Goal: Task Accomplishment & Management: Use online tool/utility

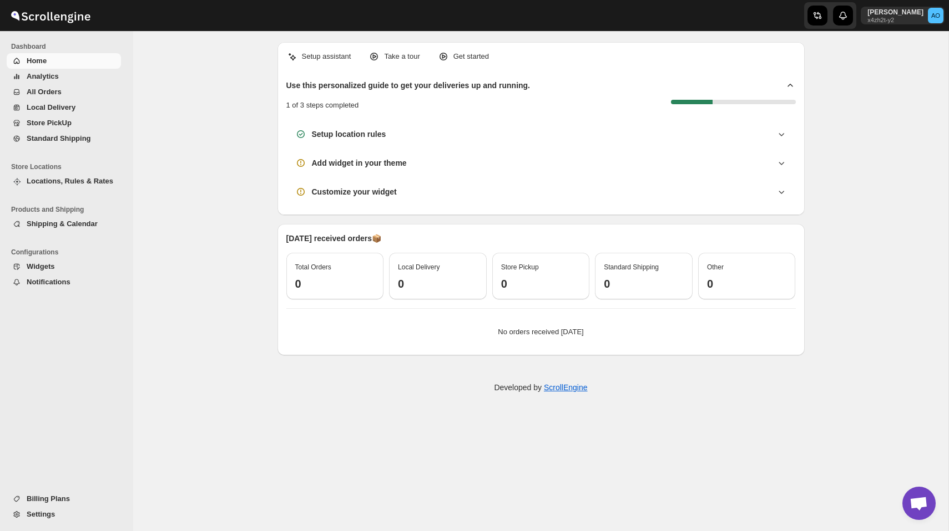
click at [63, 179] on span "Locations, Rules & Rates" at bounding box center [70, 181] width 87 height 8
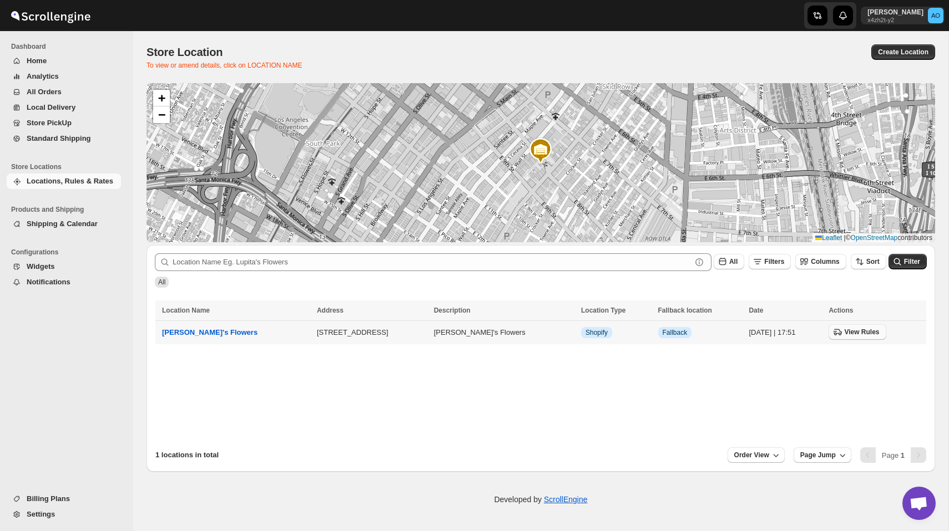
click at [844, 336] on span "View Rules" at bounding box center [861, 332] width 35 height 9
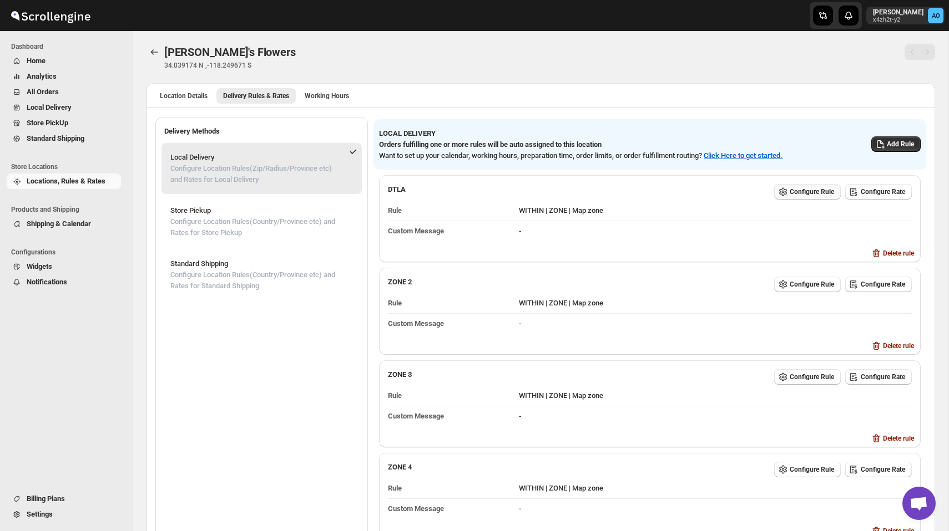
click at [800, 195] on span "Configure Rule" at bounding box center [811, 192] width 44 height 9
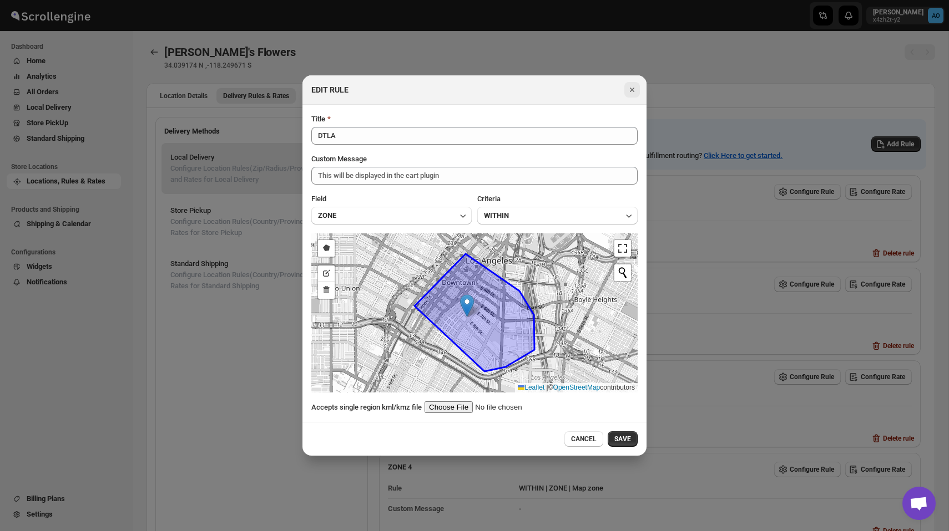
click at [628, 93] on icon "Close" at bounding box center [631, 89] width 11 height 11
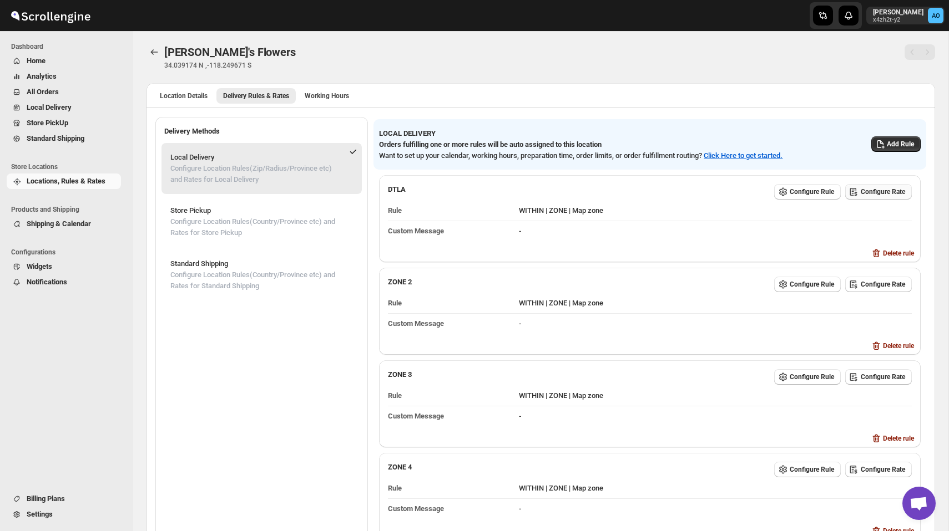
click at [878, 188] on button "Configure Rate" at bounding box center [878, 192] width 67 height 16
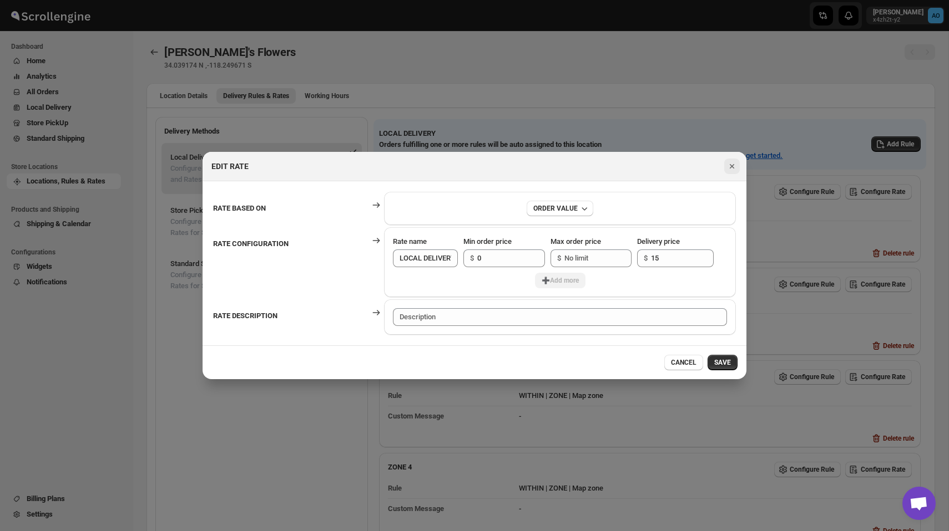
click at [736, 168] on icon "Close" at bounding box center [731, 166] width 11 height 11
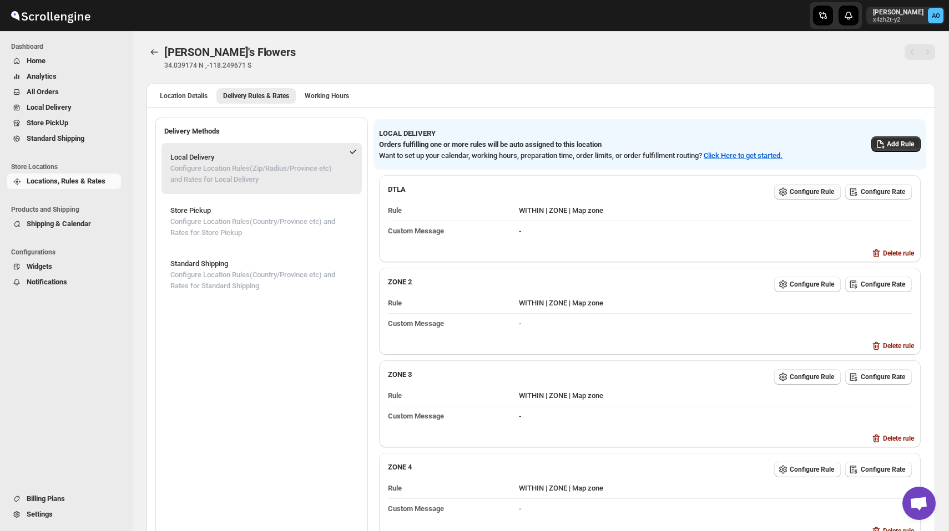
click at [808, 192] on span "Configure Rule" at bounding box center [811, 192] width 44 height 9
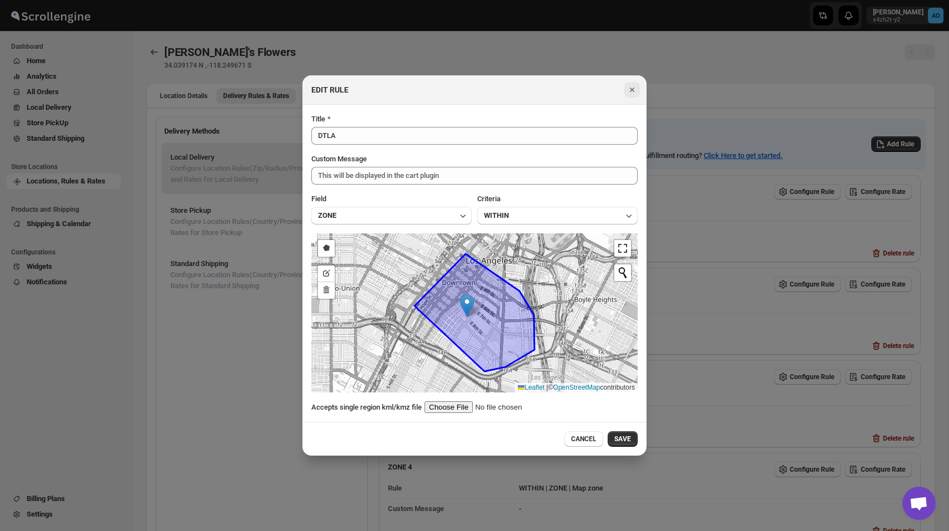
click at [631, 92] on icon "Close" at bounding box center [631, 89] width 11 height 11
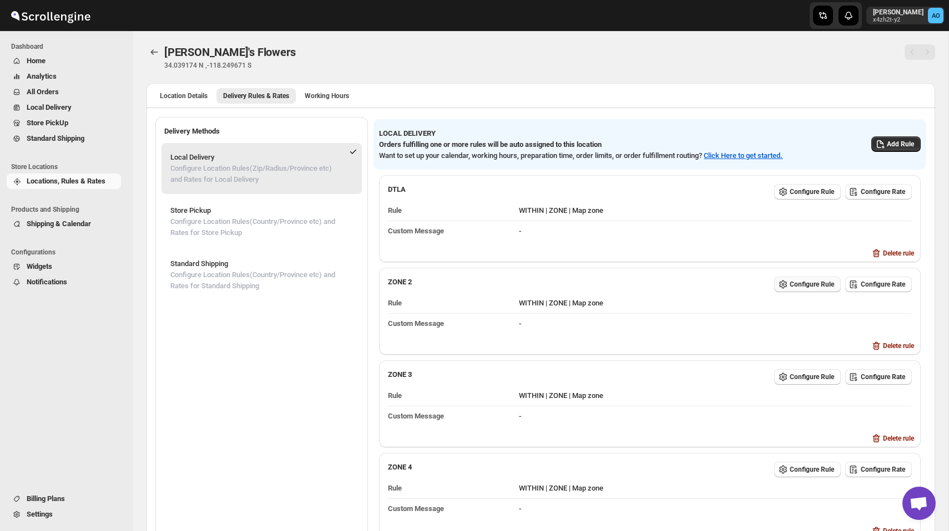
click at [811, 282] on span "Configure Rule" at bounding box center [811, 284] width 44 height 9
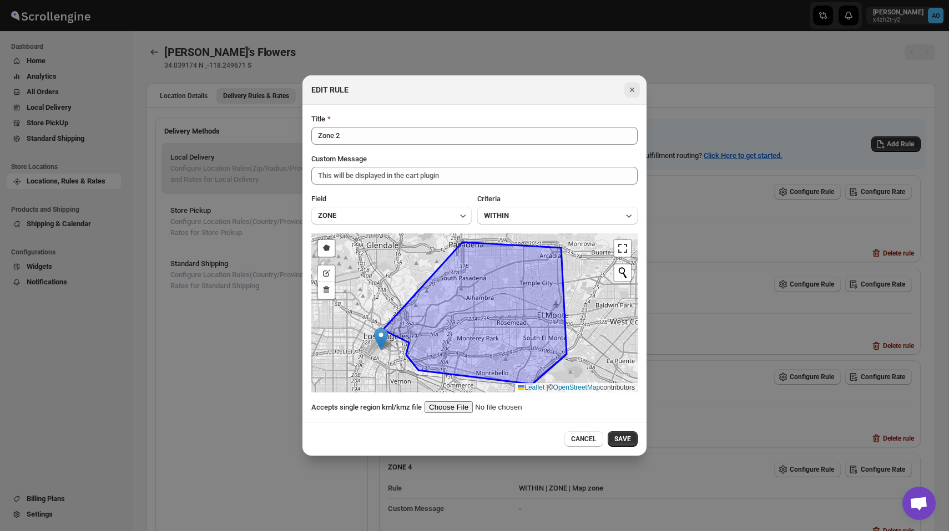
click at [634, 89] on icon "Close" at bounding box center [631, 89] width 11 height 11
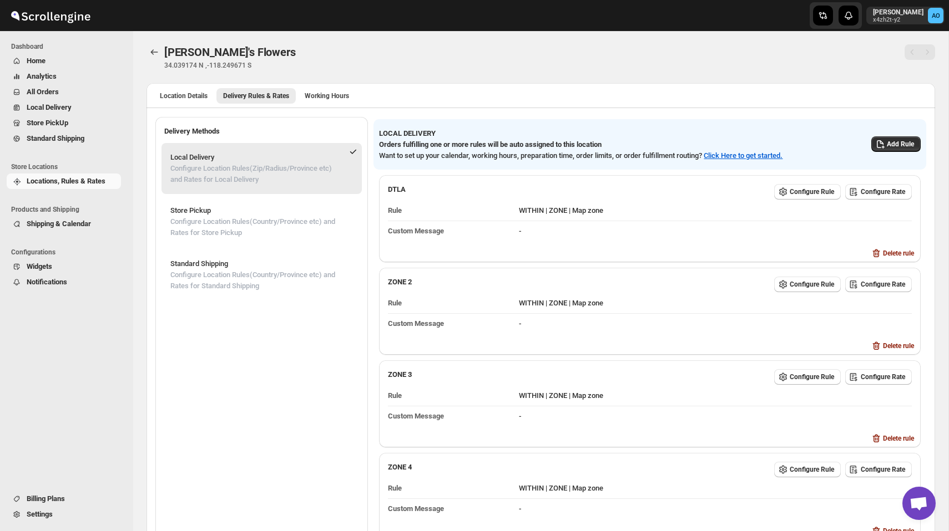
click at [60, 513] on span "Settings" at bounding box center [73, 514] width 92 height 11
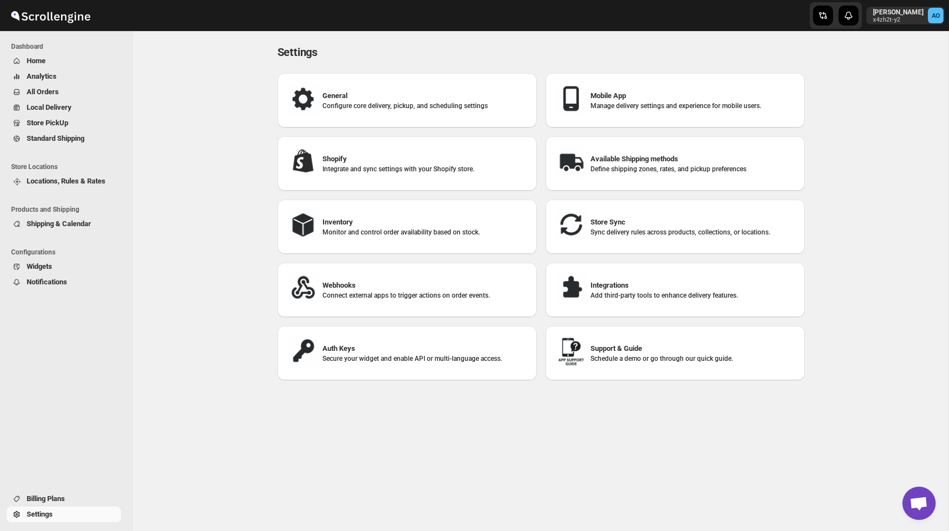
click at [65, 225] on span "Shipping & Calendar" at bounding box center [59, 224] width 64 height 8
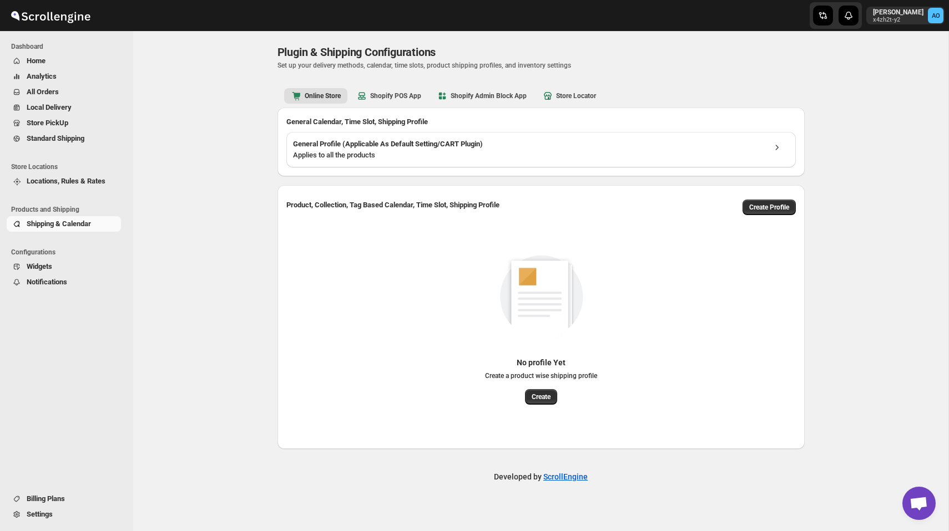
click at [33, 262] on span "Widgets" at bounding box center [73, 266] width 92 height 11
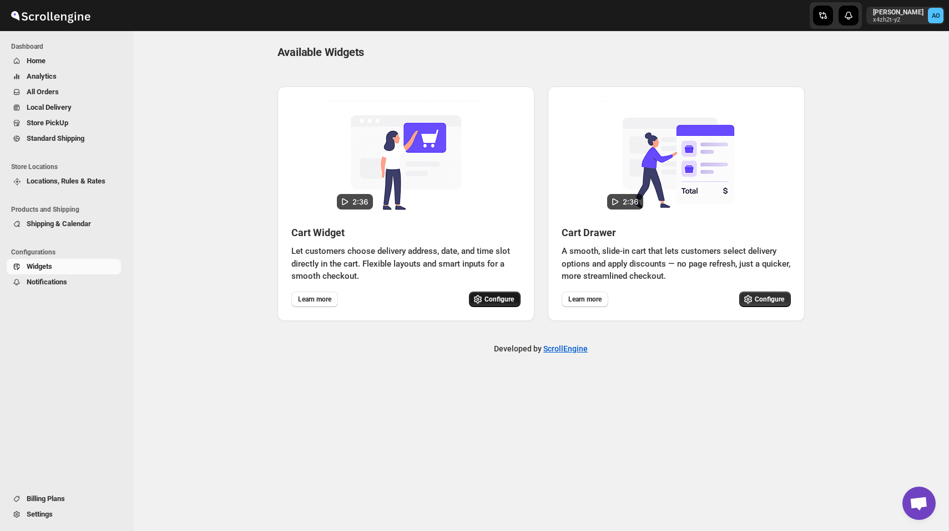
click at [484, 300] on span "Configure" at bounding box center [498, 300] width 29 height 8
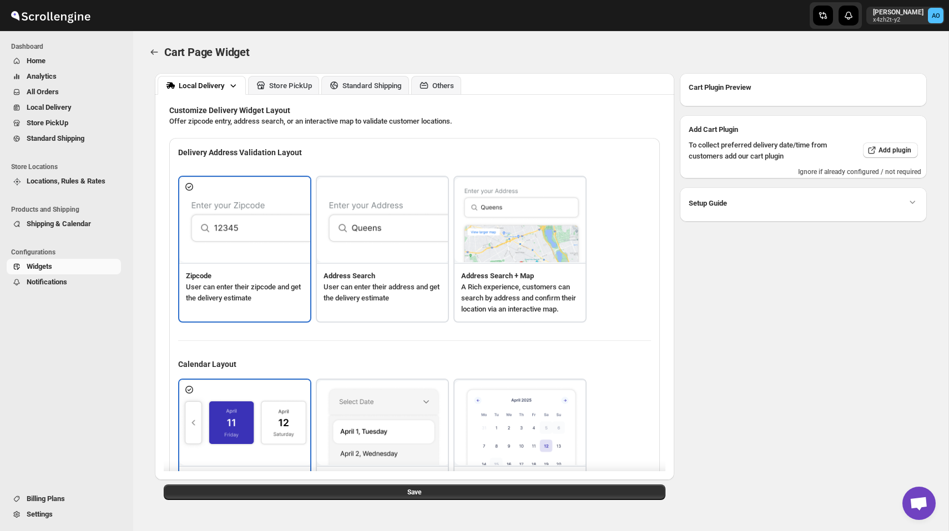
type textarea "Enter Your Zip Code"
type textarea "ZIP Code"
type textarea "Check"
type textarea "Search Address"
type textarea "Type address to search"
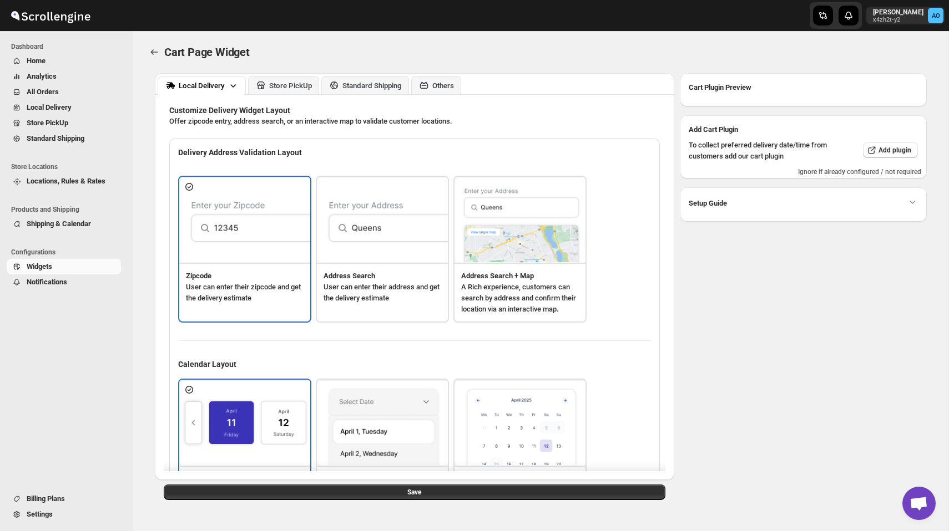
type textarea "Service not available."
type textarea "Select a date."
type textarea "Select preferred time slot."
type textarea "Below items are not available for Local Delivery"
type textarea "Change delivery method or remove these products to continue"
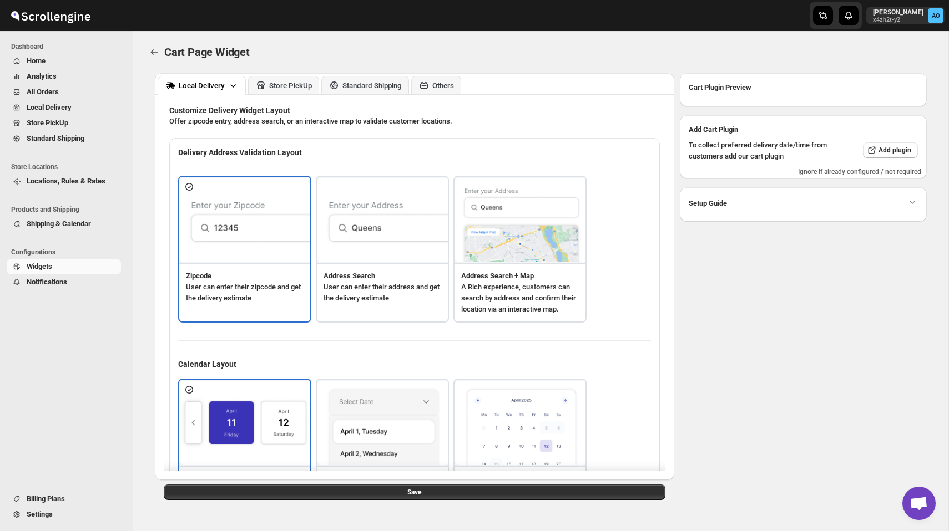
type textarea "Below items are out of stock"
type textarea "Please remove out of stock product from cart to continue."
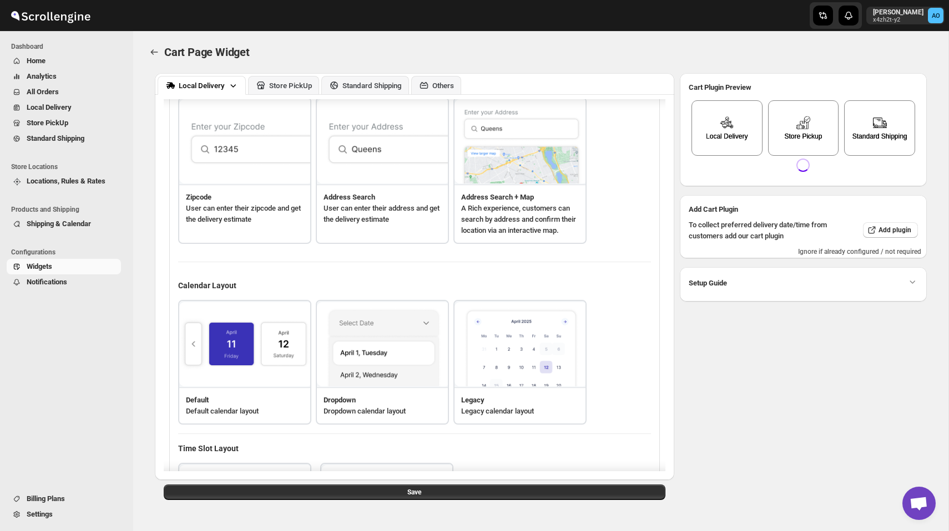
scroll to position [83, 0]
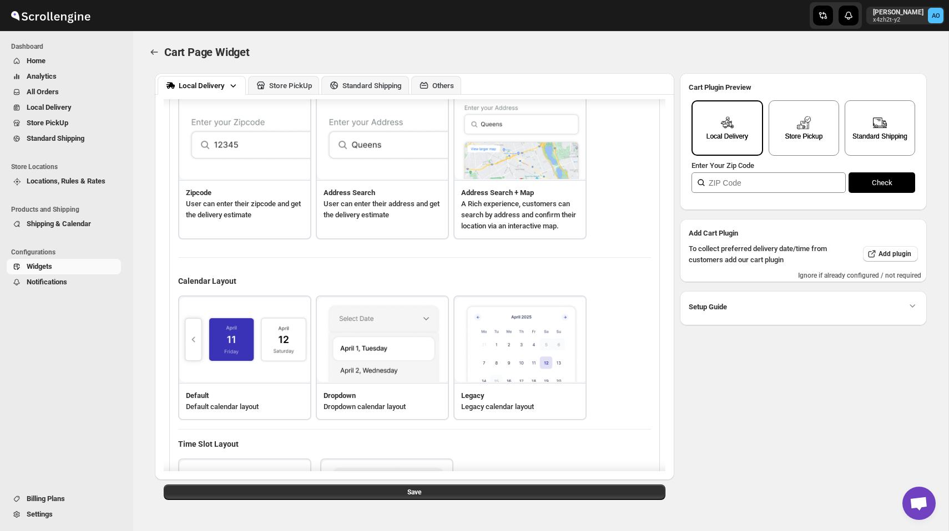
click at [507, 176] on img at bounding box center [520, 137] width 133 height 85
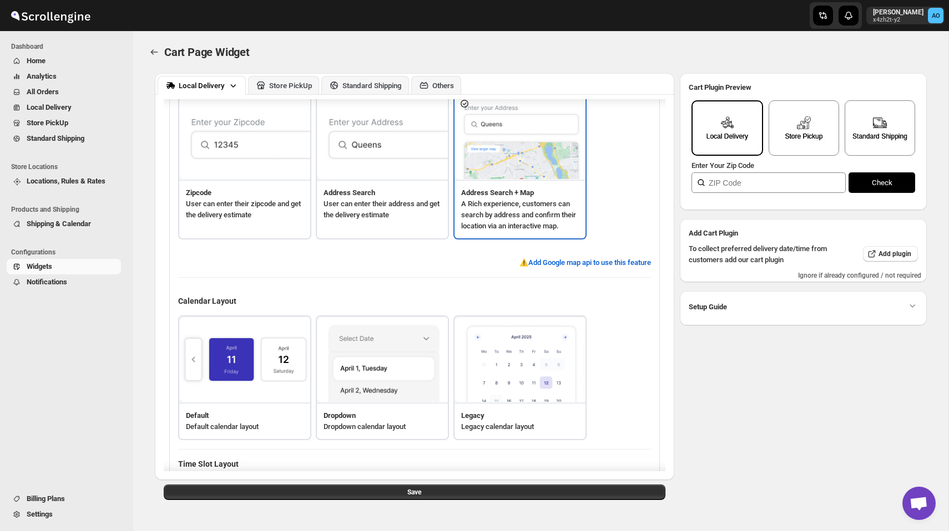
click at [255, 394] on img at bounding box center [245, 360] width 133 height 85
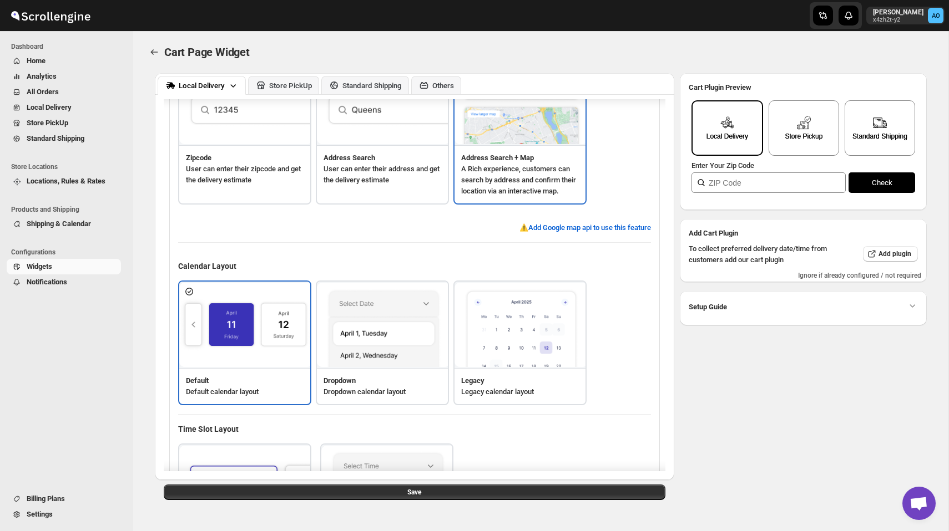
scroll to position [193, 0]
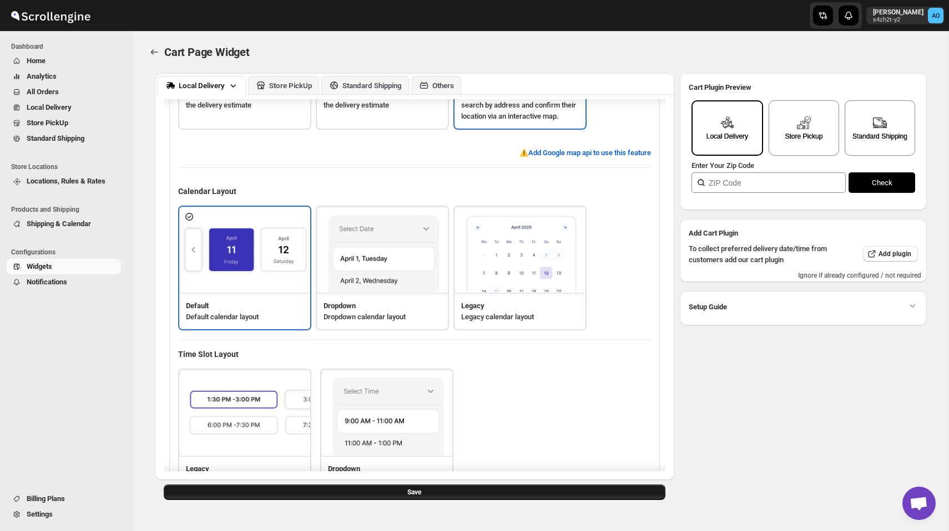
click at [413, 493] on span "Save" at bounding box center [414, 492] width 14 height 9
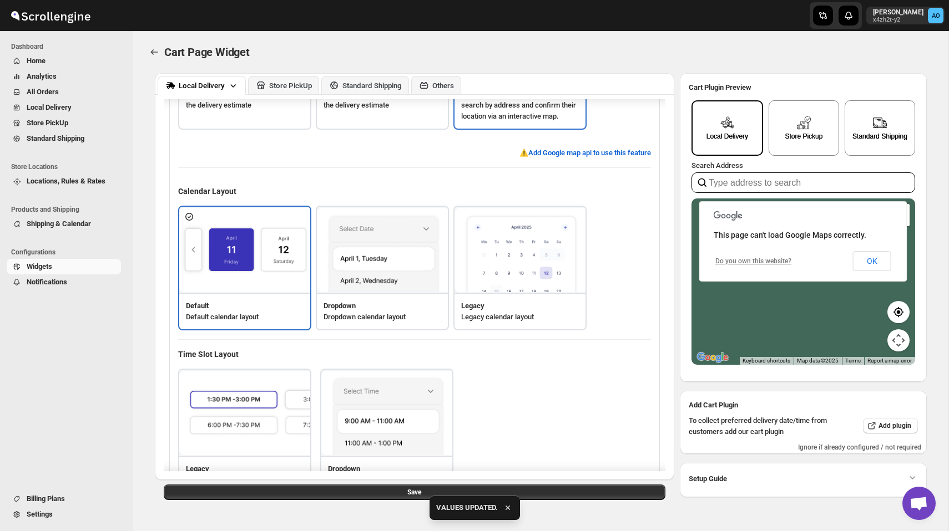
click at [256, 387] on img at bounding box center [245, 413] width 133 height 85
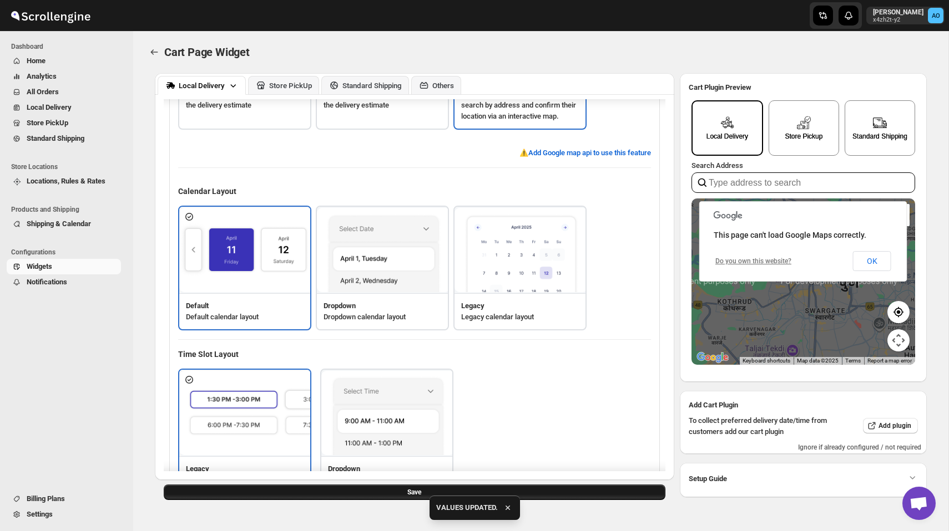
click at [368, 489] on button "Save" at bounding box center [415, 493] width 502 height 16
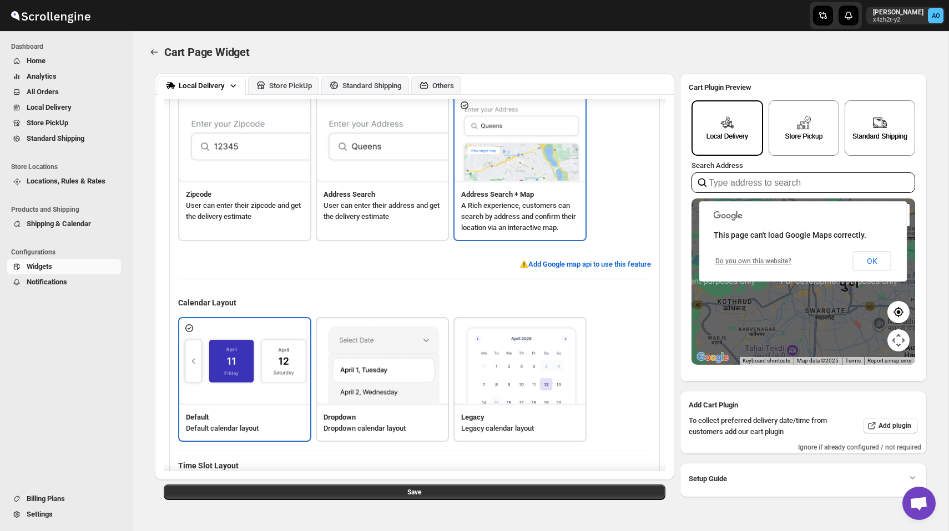
scroll to position [0, 0]
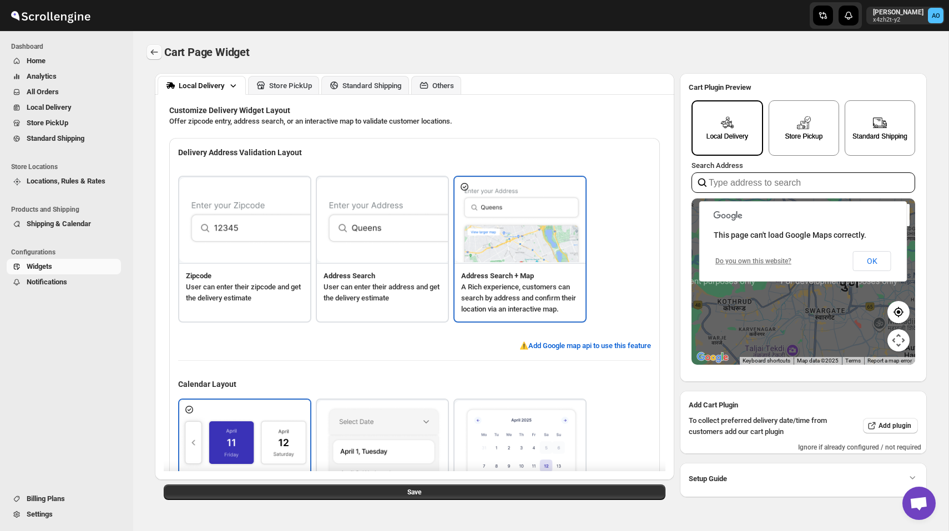
click at [151, 51] on icon "TRACK_CONFIGURATION.BACK" at bounding box center [154, 52] width 11 height 11
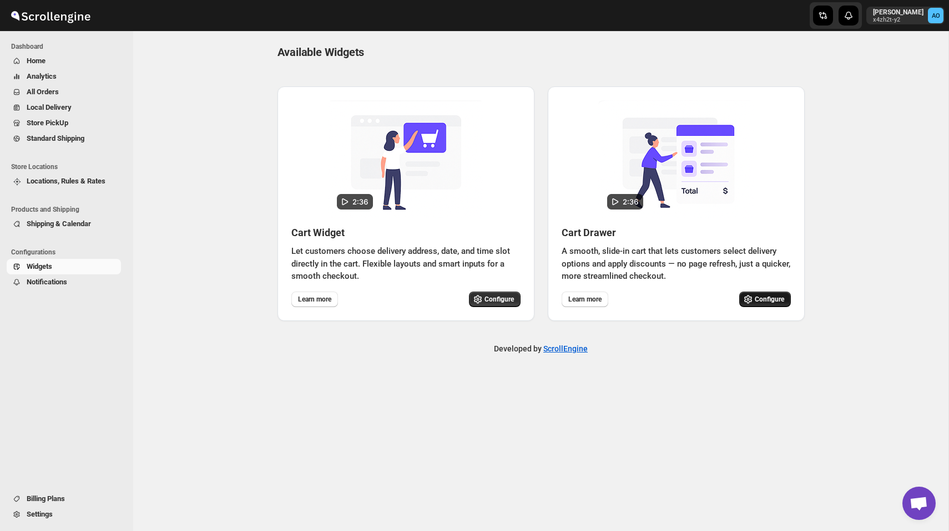
click at [765, 295] on span "Configure" at bounding box center [769, 299] width 29 height 9
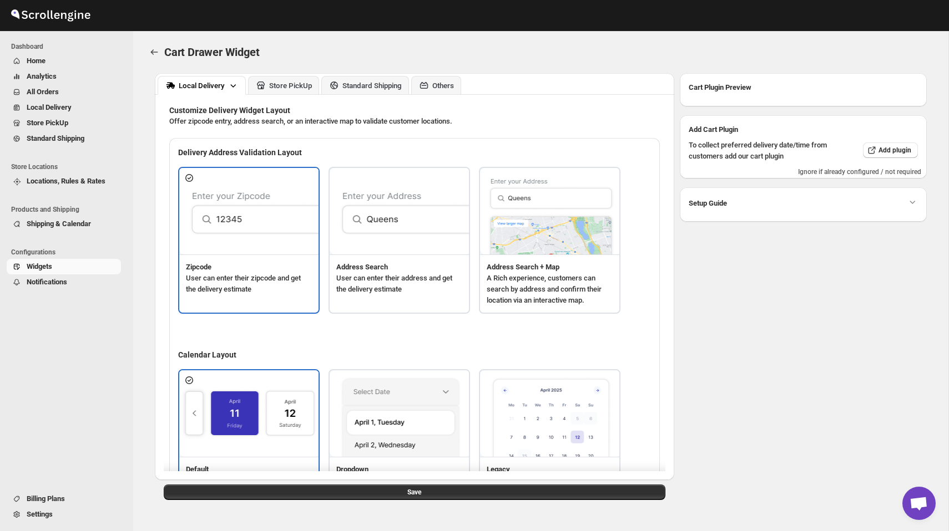
type textarea "Enter Your Zip Code"
type textarea "ZIP Code"
type textarea "Check"
type textarea "Search Address"
type textarea "Type address to search"
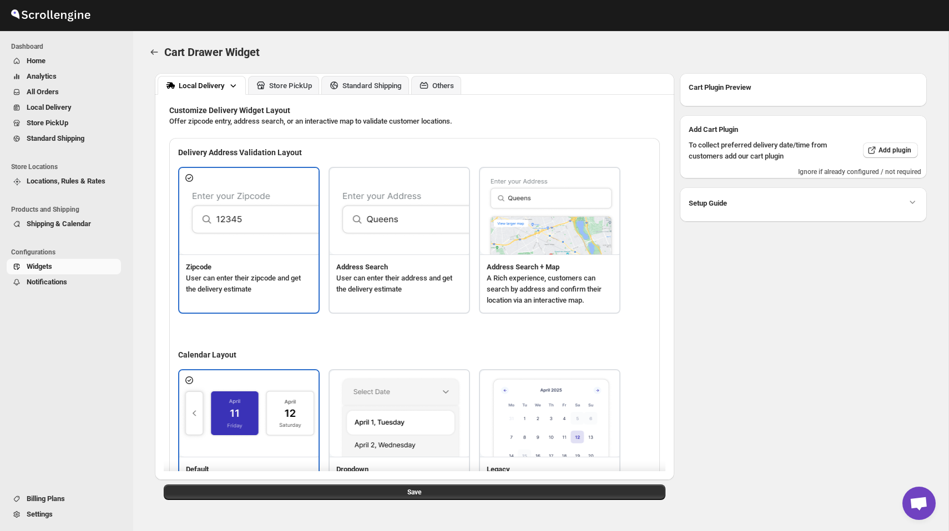
type textarea "Service not available."
type textarea "Select a date."
type textarea "Select preferred time slot."
type textarea "Below items are not available for Local Delivery"
type textarea "Change delivery method or remove these products to continue"
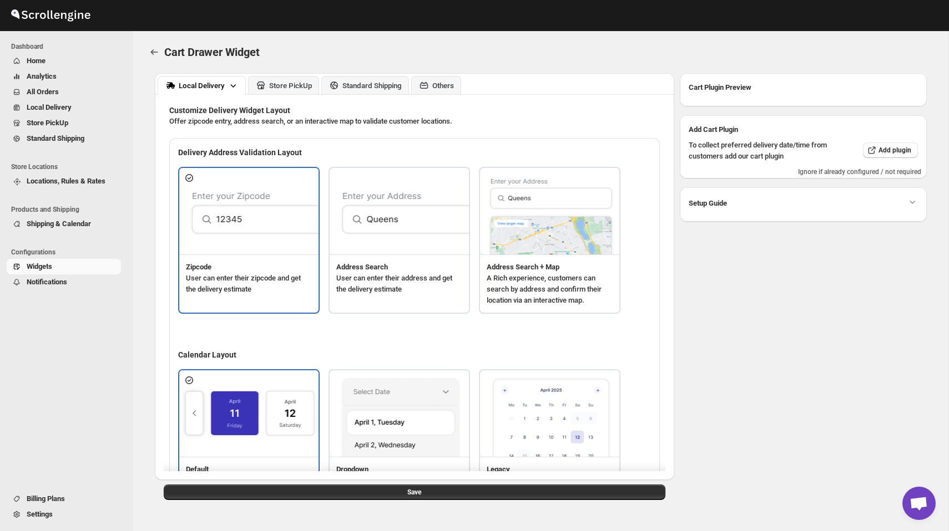
type textarea "Below items are out of stock"
type textarea "Please remove out of stock product from cart to continue."
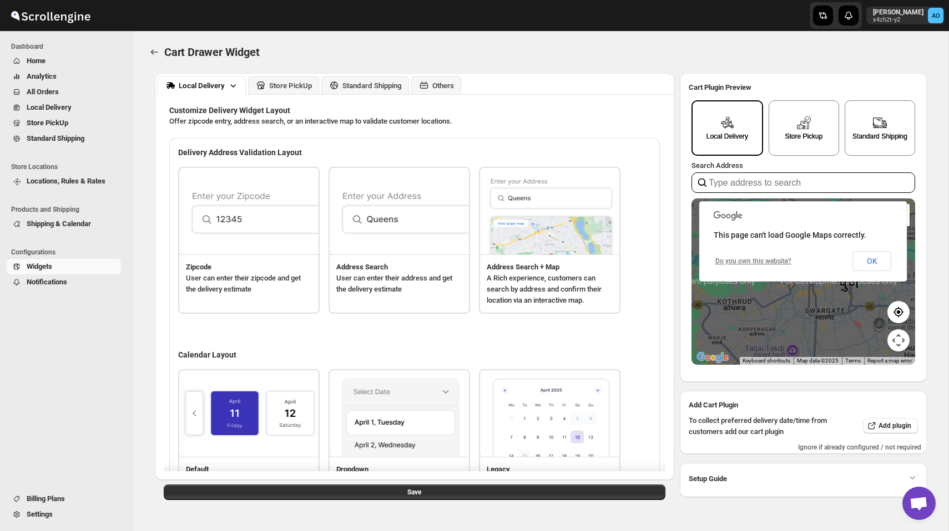
click at [554, 215] on img at bounding box center [550, 211] width 141 height 87
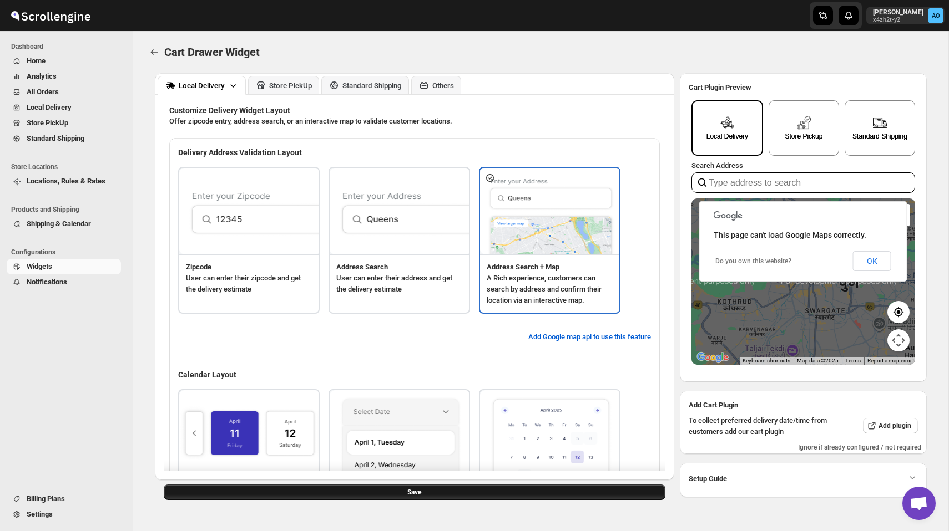
click at [448, 496] on button "Save" at bounding box center [415, 493] width 502 height 16
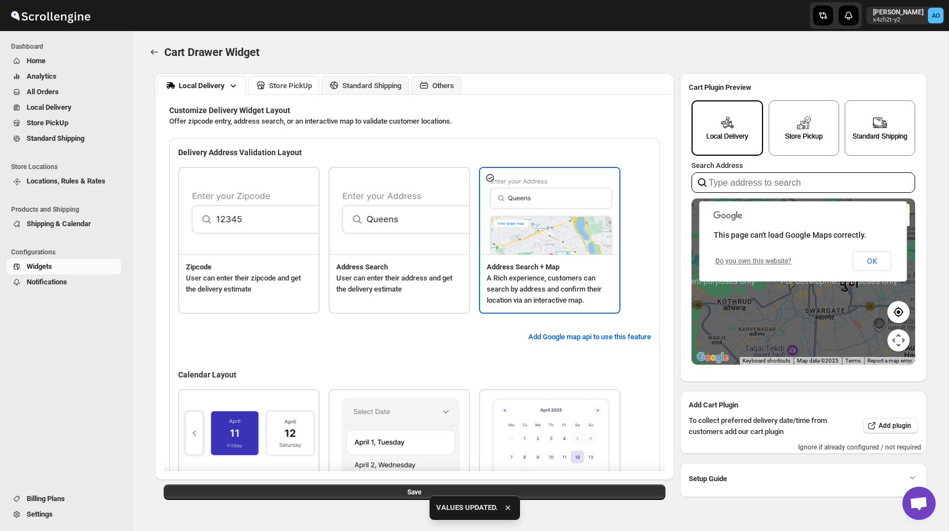
click at [289, 91] on button "Store PickUp" at bounding box center [283, 85] width 71 height 18
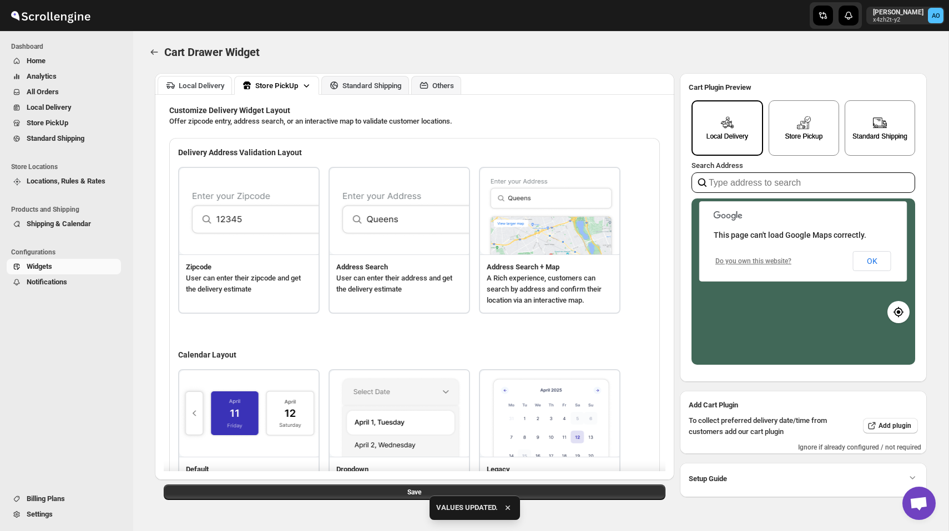
click at [192, 83] on div "Local Delivery" at bounding box center [202, 86] width 46 height 8
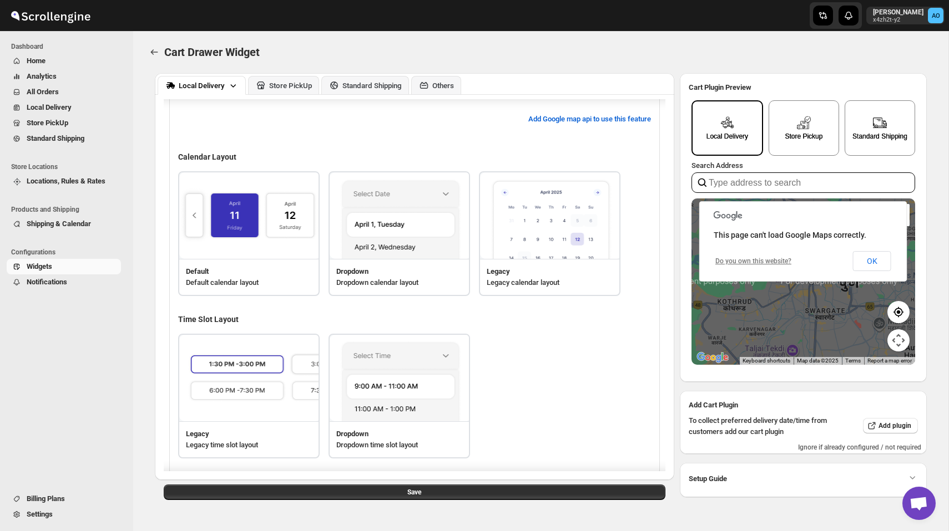
scroll to position [254, 0]
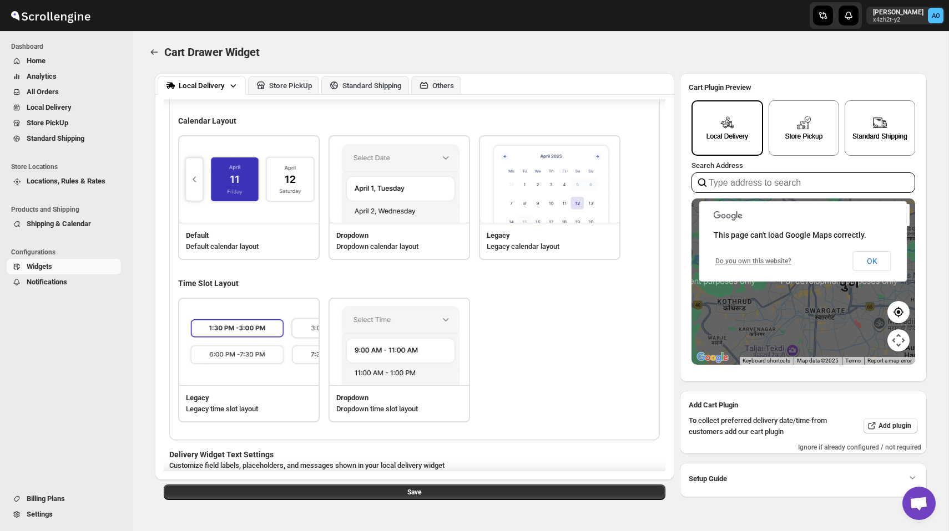
click at [265, 210] on img at bounding box center [249, 179] width 141 height 87
click at [249, 376] on img at bounding box center [249, 342] width 141 height 87
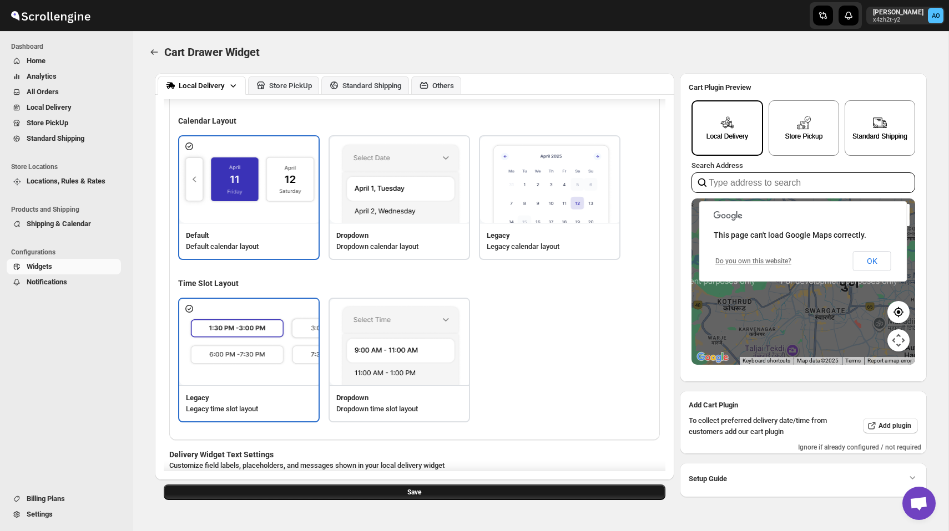
click at [454, 491] on button "Save" at bounding box center [415, 493] width 502 height 16
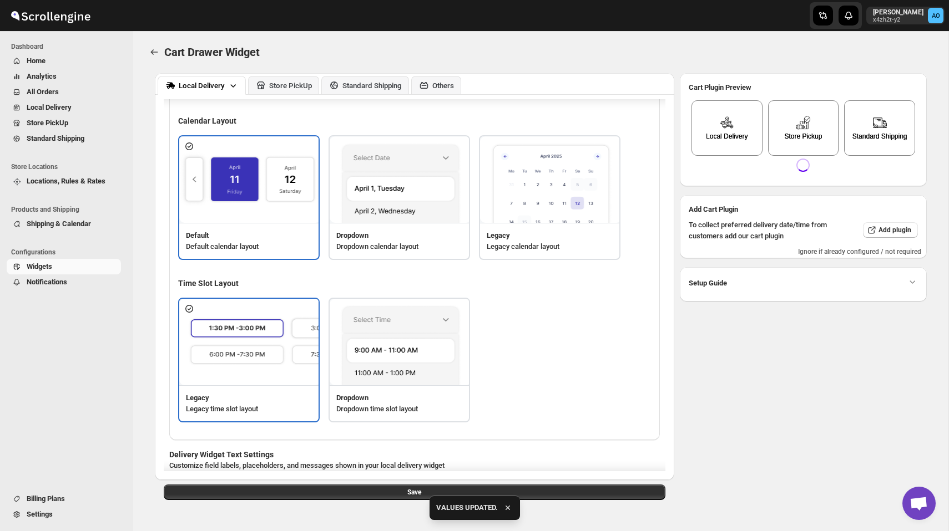
click at [418, 194] on img at bounding box center [400, 179] width 141 height 87
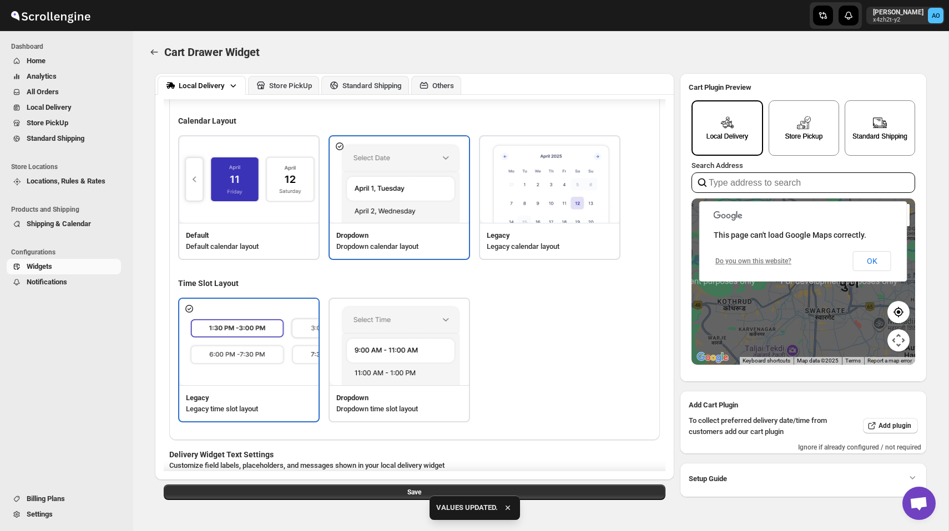
click at [407, 368] on img at bounding box center [400, 342] width 141 height 87
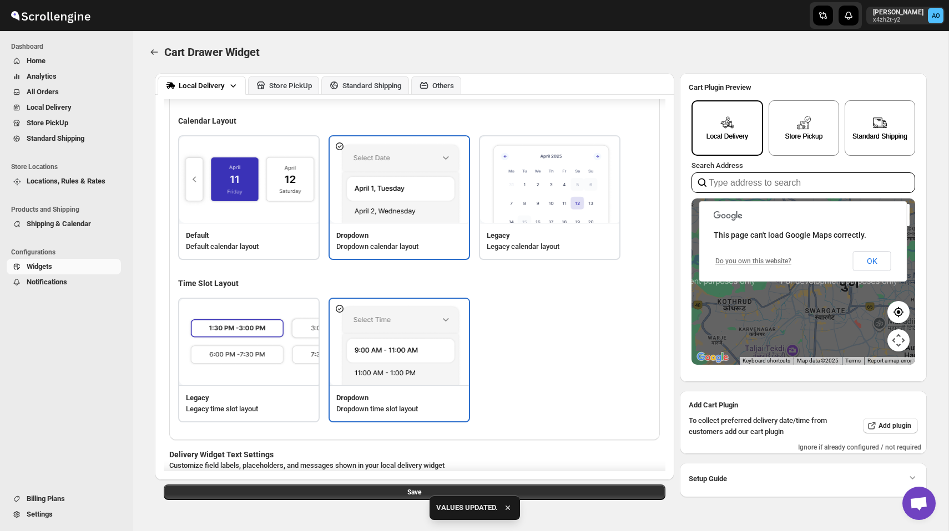
click at [560, 226] on div "Legacy Legacy calendar layout" at bounding box center [549, 241] width 139 height 36
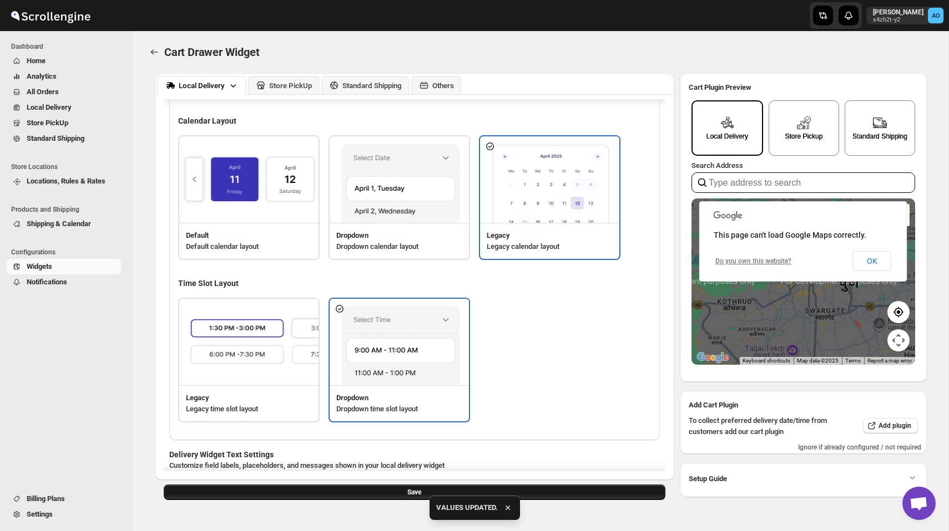
click at [536, 490] on button "Save" at bounding box center [415, 493] width 502 height 16
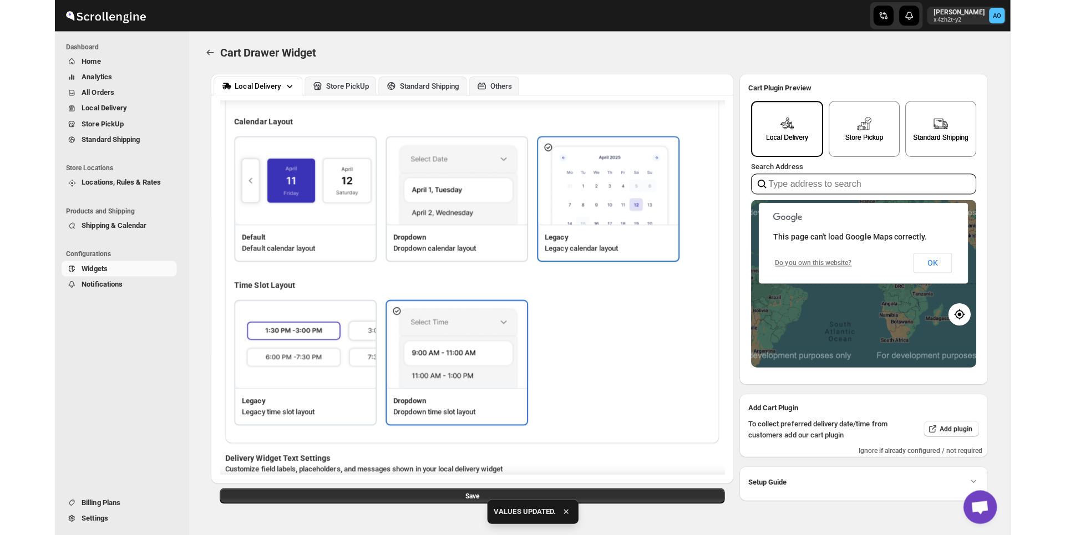
scroll to position [0, 0]
